Goal: Task Accomplishment & Management: Use online tool/utility

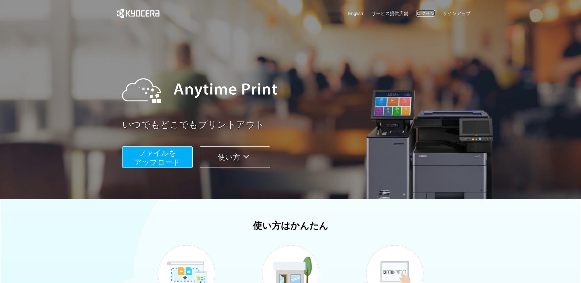
click at [431, 11] on link "ログイン" at bounding box center [426, 13] width 18 height 6
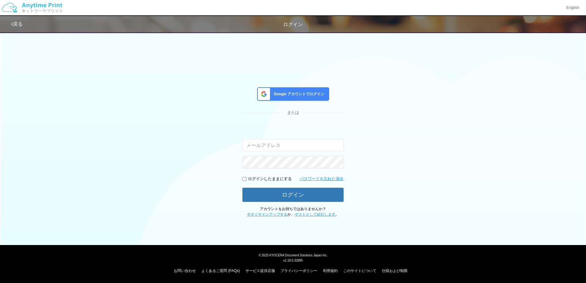
click at [315, 149] on input "email" at bounding box center [292, 145] width 101 height 12
type input "[EMAIL_ADDRESS][DOMAIN_NAME]"
click at [242, 188] on button "ログイン" at bounding box center [292, 195] width 101 height 14
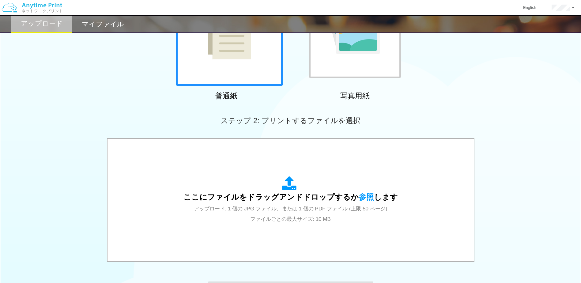
scroll to position [123, 0]
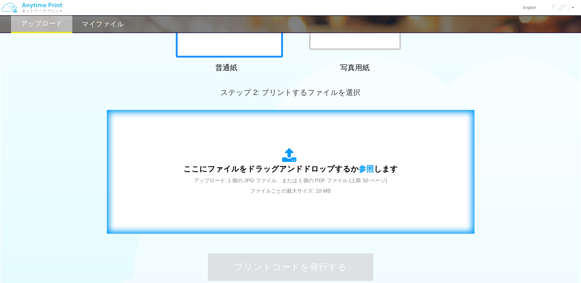
click at [278, 195] on div "ここにファイルをドラッグアンドドロップするか 参照 します アップロード: 1 個の JPG ファイル、または 1 個の PDF ファイル (上限 50 ペー…" at bounding box center [290, 172] width 214 height 48
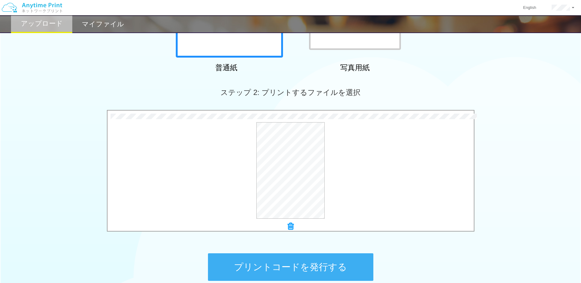
click at [295, 264] on button "プリントコードを発行する" at bounding box center [290, 267] width 165 height 28
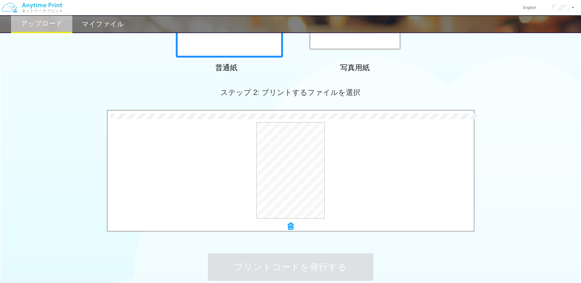
scroll to position [0, 0]
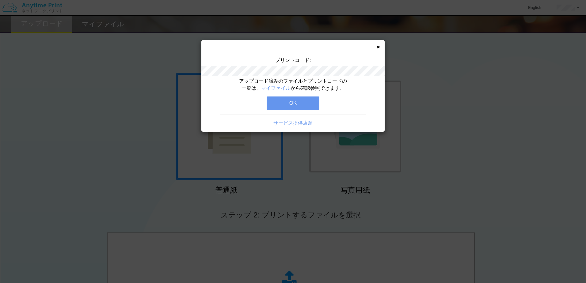
click at [284, 105] on button "OK" at bounding box center [292, 102] width 53 height 13
